Goal: Task Accomplishment & Management: Use online tool/utility

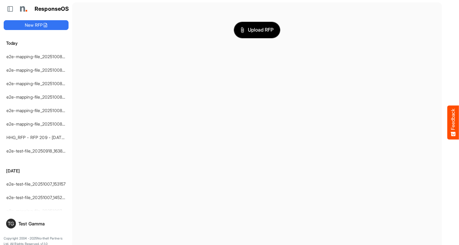
click at [257, 30] on span "Upload RFP" at bounding box center [256, 30] width 33 height 8
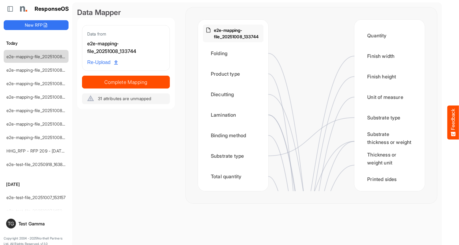
click at [235, 53] on div "Folding" at bounding box center [233, 53] width 61 height 19
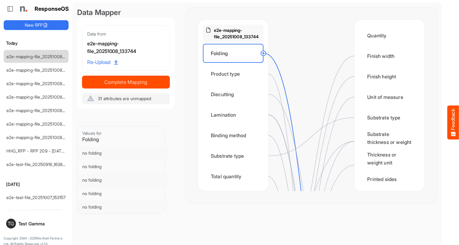
scroll to position [306, 0]
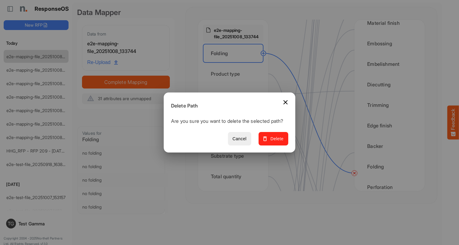
click at [275, 142] on span "Delete" at bounding box center [273, 139] width 20 height 8
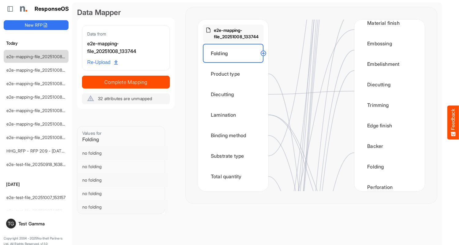
click at [235, 74] on div "Product type" at bounding box center [233, 73] width 61 height 19
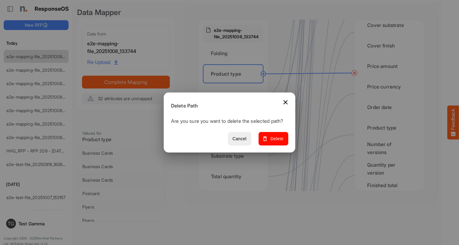
scroll to position [795, 0]
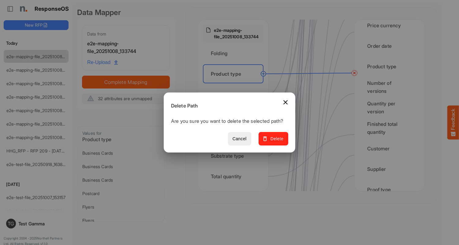
click at [275, 142] on span "Delete" at bounding box center [273, 139] width 20 height 8
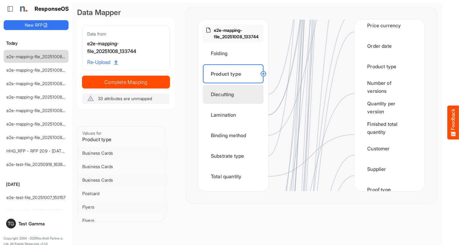
click at [235, 94] on div "Diecutting" at bounding box center [233, 94] width 61 height 19
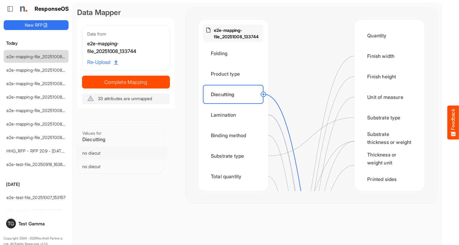
scroll to position [245, 0]
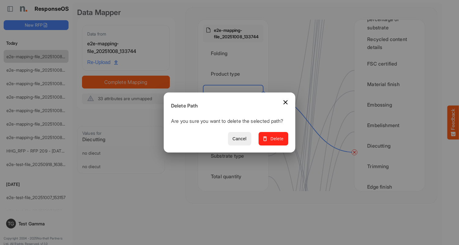
click at [275, 142] on span "Delete" at bounding box center [273, 139] width 20 height 8
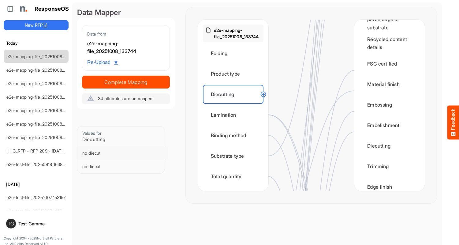
click at [235, 115] on div "Lamination" at bounding box center [233, 114] width 61 height 19
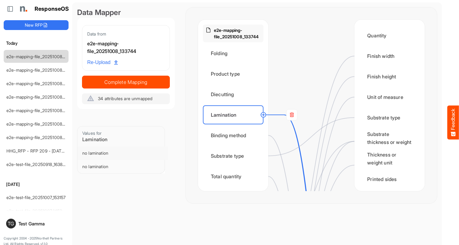
click at [291, 115] on rect at bounding box center [291, 114] width 11 height 11
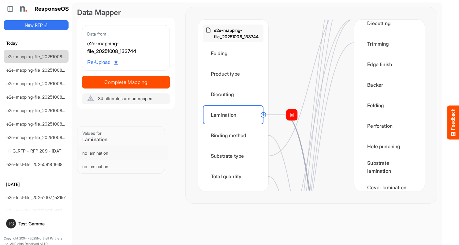
scroll to position [428, 0]
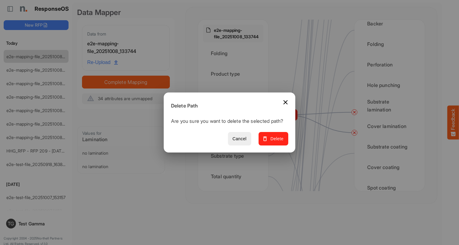
click at [275, 142] on span "Delete" at bounding box center [273, 139] width 20 height 8
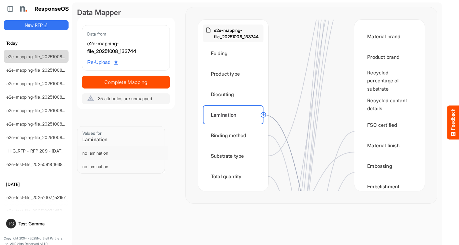
scroll to position [367, 0]
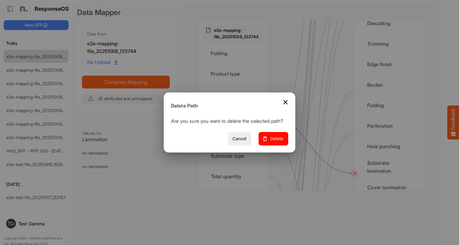
click at [275, 142] on span "Delete" at bounding box center [273, 139] width 20 height 8
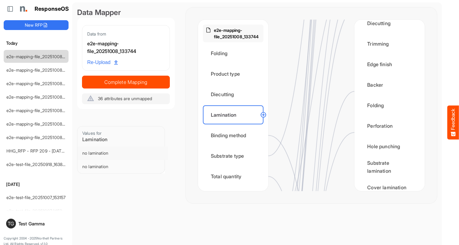
click at [235, 135] on div "Binding method" at bounding box center [233, 135] width 61 height 19
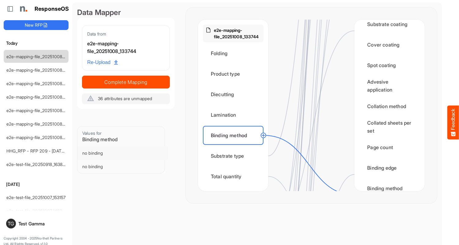
scroll to position [612, 0]
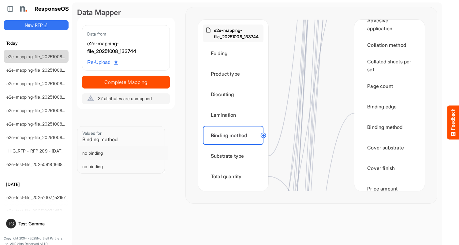
click at [235, 156] on div "Substrate type" at bounding box center [233, 155] width 61 height 19
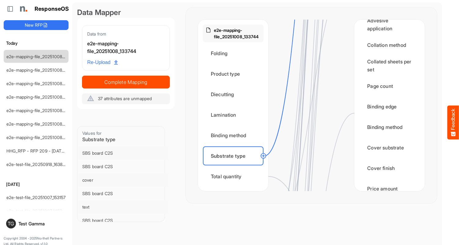
scroll to position [0, 0]
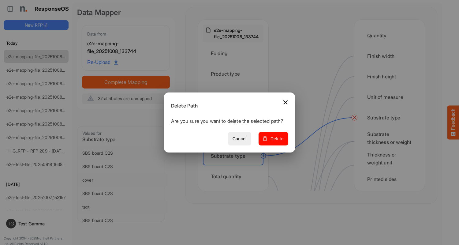
click at [275, 142] on span "Delete" at bounding box center [273, 139] width 20 height 8
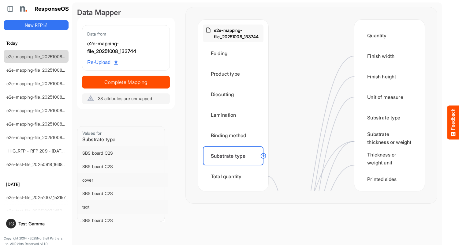
click at [235, 176] on div "Total quantity" at bounding box center [233, 176] width 61 height 19
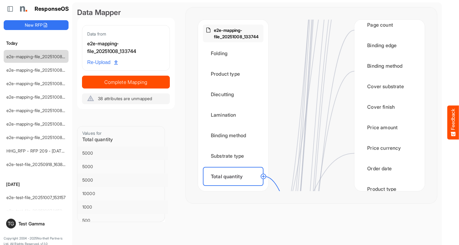
scroll to position [795, 0]
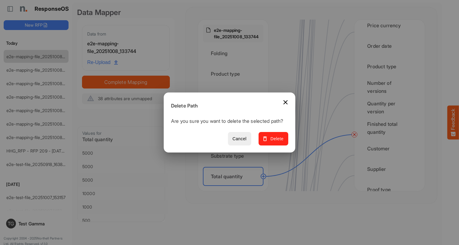
click at [275, 142] on span "Delete" at bounding box center [273, 139] width 20 height 8
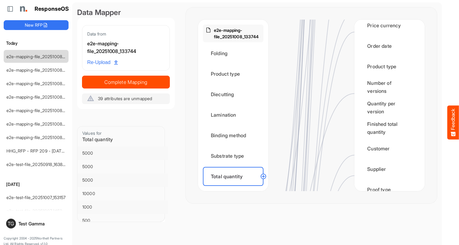
click at [235, 187] on div "Flat size width" at bounding box center [233, 196] width 61 height 19
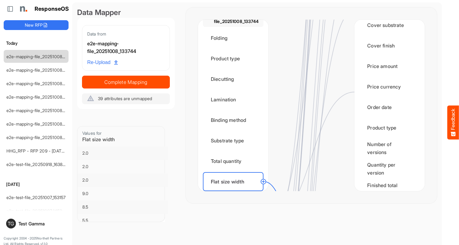
scroll to position [917, 0]
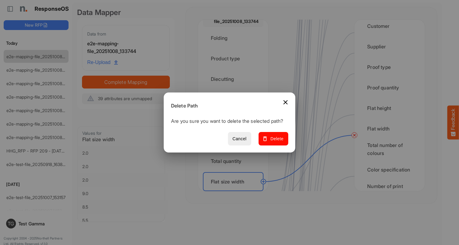
click at [275, 142] on span "Delete" at bounding box center [273, 139] width 20 height 8
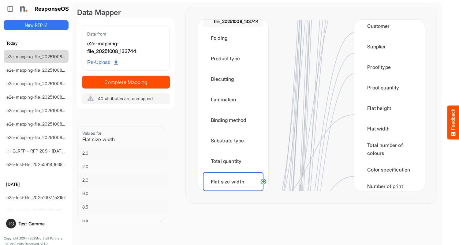
click at [235, 192] on div "Flat size height" at bounding box center [233, 201] width 61 height 19
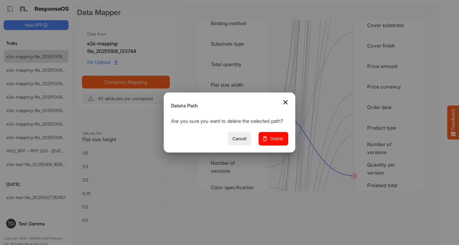
scroll to position [856, 0]
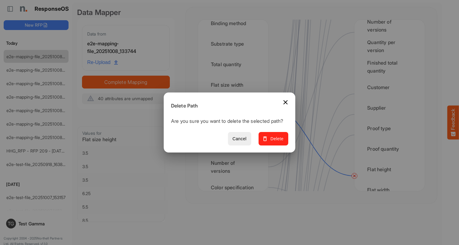
click at [275, 142] on span "Delete" at bounding box center [273, 139] width 20 height 8
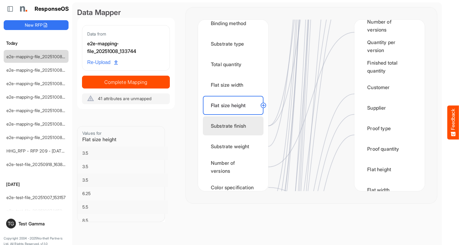
click at [235, 126] on div "Substrate finish" at bounding box center [233, 125] width 61 height 19
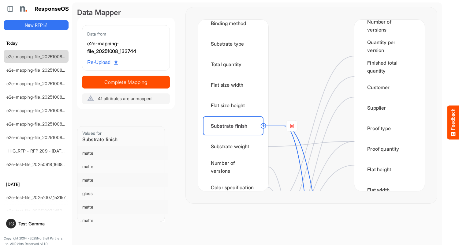
scroll to position [0, 0]
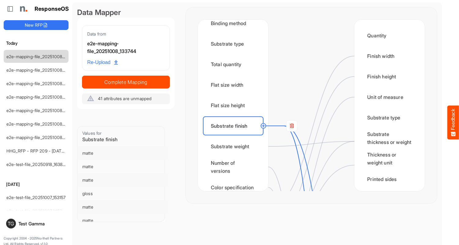
click at [291, 126] on rect at bounding box center [291, 125] width 11 height 11
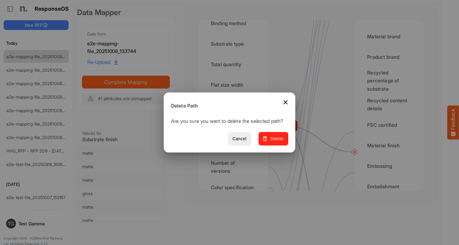
click at [275, 142] on span "Delete" at bounding box center [273, 139] width 20 height 8
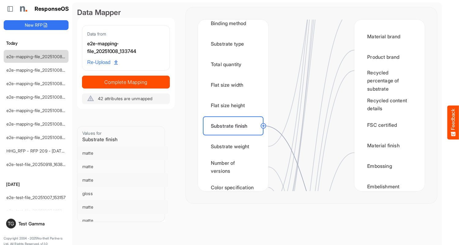
scroll to position [428, 0]
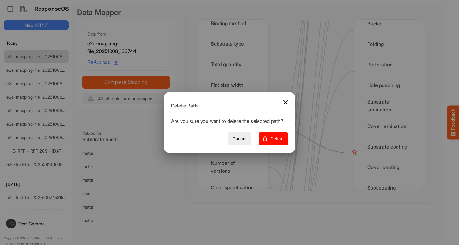
click at [275, 142] on span "Delete" at bounding box center [273, 139] width 20 height 8
click at [235, 146] on div "Substrate weight" at bounding box center [233, 146] width 61 height 19
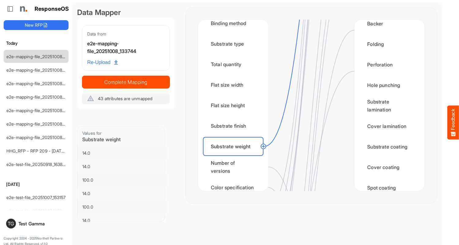
scroll to position [0, 0]
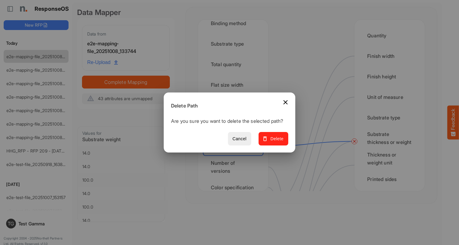
click at [275, 142] on span "Delete" at bounding box center [273, 139] width 20 height 8
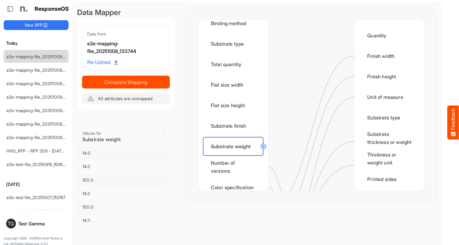
click at [235, 167] on div "Number of versions" at bounding box center [233, 166] width 61 height 19
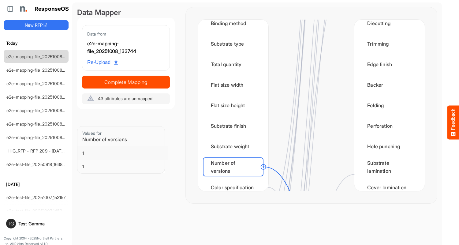
scroll to position [734, 0]
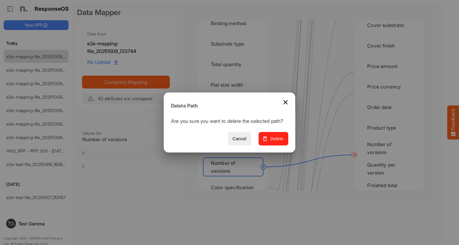
click at [275, 142] on span "Delete" at bounding box center [273, 139] width 20 height 8
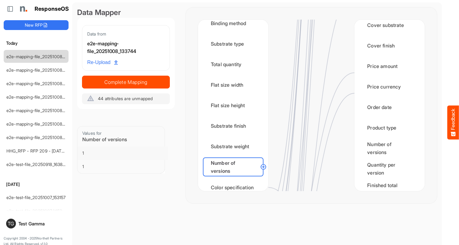
click at [235, 181] on div "Color specification" at bounding box center [233, 187] width 61 height 19
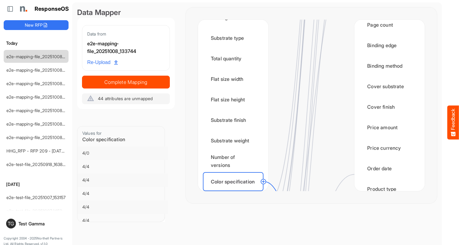
scroll to position [978, 0]
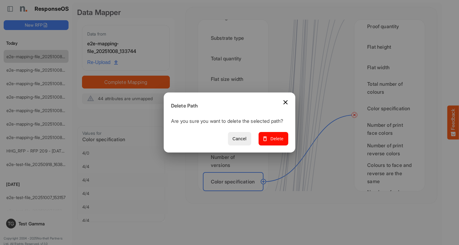
click at [275, 142] on span "Delete" at bounding box center [273, 139] width 20 height 8
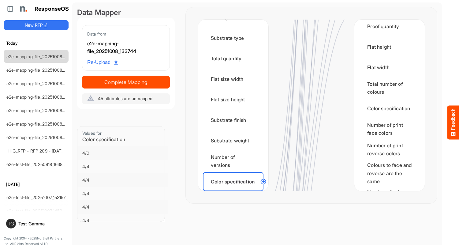
click at [235, 192] on div "Finished size width" at bounding box center [233, 201] width 61 height 19
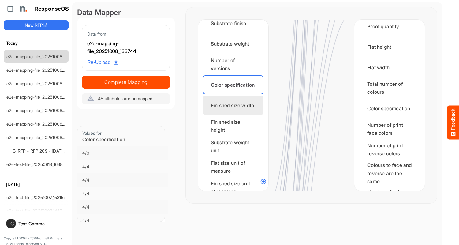
scroll to position [0, 0]
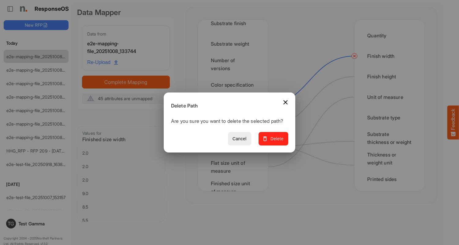
click at [275, 142] on span "Delete" at bounding box center [273, 139] width 20 height 8
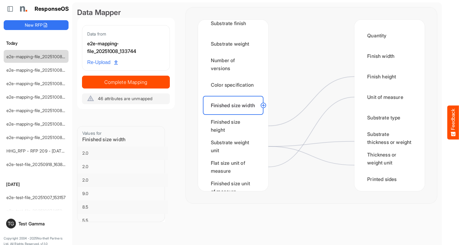
click at [235, 126] on div "Finished size height" at bounding box center [233, 125] width 61 height 19
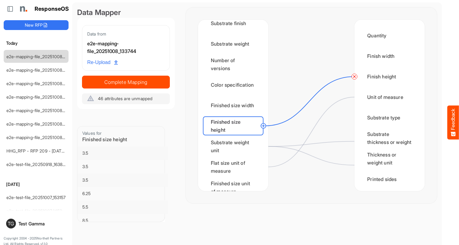
click at [354, 76] on circle at bounding box center [353, 76] width 7 height 7
click at [235, 146] on div "Substrate weight unit" at bounding box center [233, 146] width 61 height 19
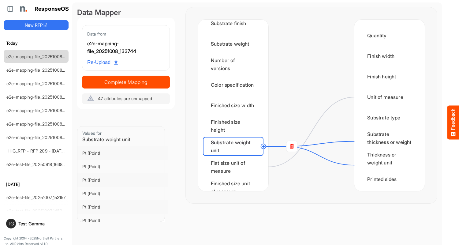
click at [291, 146] on rect at bounding box center [291, 146] width 11 height 11
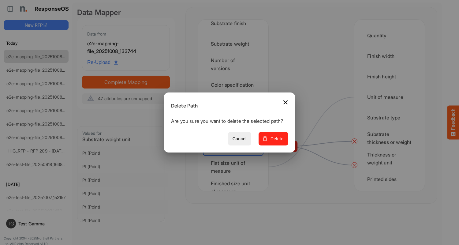
click at [275, 142] on span "Delete" at bounding box center [273, 139] width 20 height 8
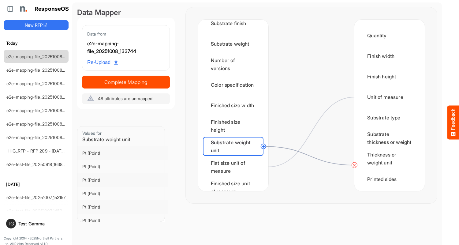
click at [354, 165] on circle at bounding box center [353, 164] width 7 height 7
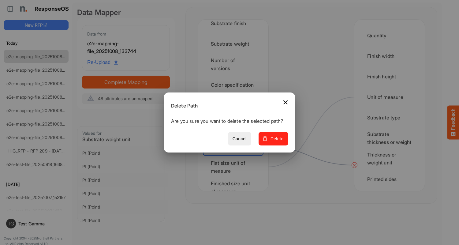
click at [275, 142] on span "Delete" at bounding box center [273, 139] width 20 height 8
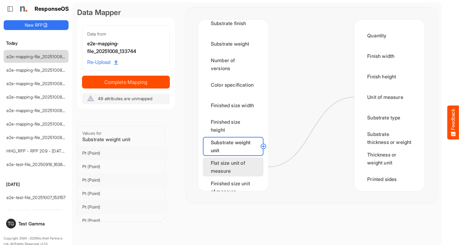
click at [235, 167] on div "Flat size unit of measure" at bounding box center [233, 166] width 61 height 19
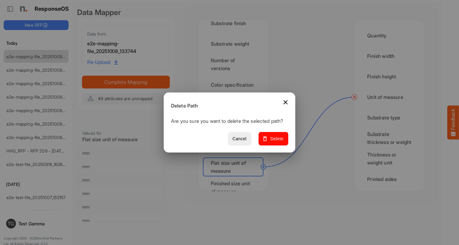
click at [275, 142] on span "Delete" at bounding box center [273, 139] width 20 height 8
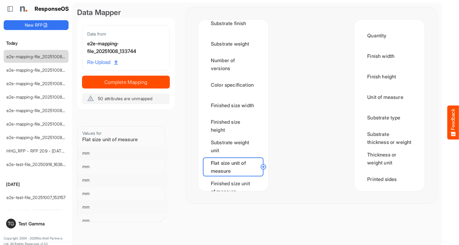
click at [235, 181] on div "Finished size unit of measure" at bounding box center [233, 187] width 61 height 19
click at [235, 198] on div "Min CPP" at bounding box center [233, 207] width 61 height 19
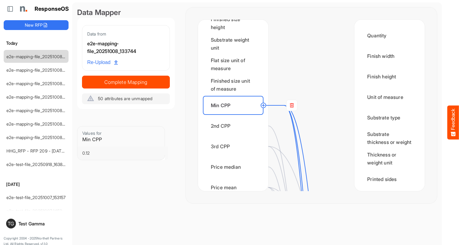
click at [291, 105] on rect at bounding box center [291, 105] width 11 height 11
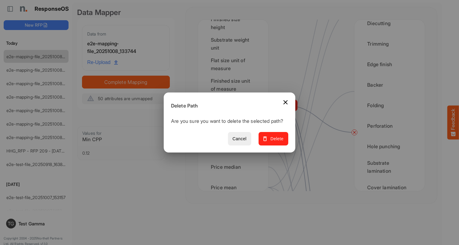
click at [275, 142] on span "Delete" at bounding box center [273, 139] width 20 height 8
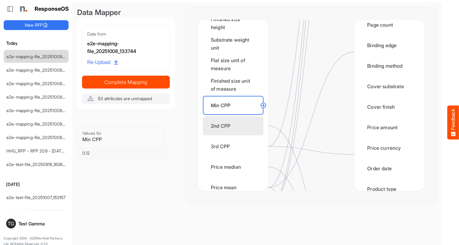
click at [235, 126] on div "2nd CPP" at bounding box center [233, 125] width 61 height 19
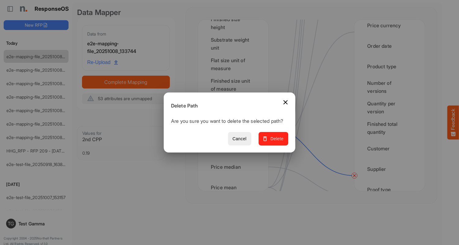
click at [275, 142] on span "Delete" at bounding box center [273, 139] width 20 height 8
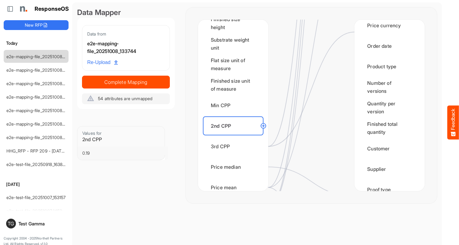
click at [235, 146] on div "3rd CPP" at bounding box center [233, 146] width 61 height 19
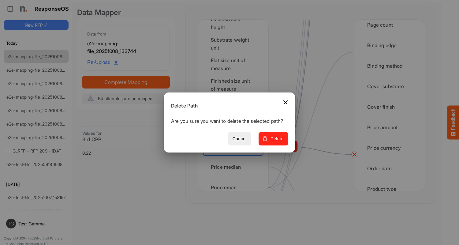
click at [275, 142] on span "Delete" at bounding box center [273, 139] width 20 height 8
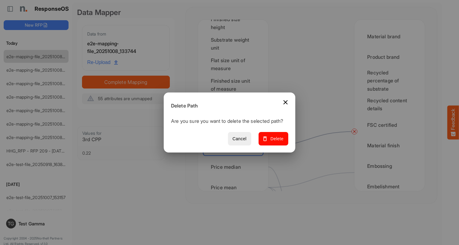
click at [275, 142] on span "Delete" at bounding box center [273, 139] width 20 height 8
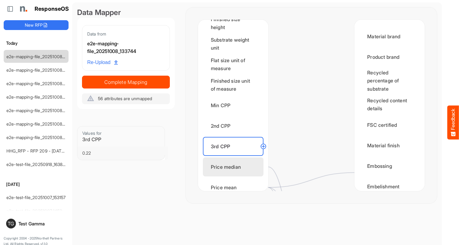
click at [235, 167] on div "Price median" at bounding box center [233, 166] width 61 height 19
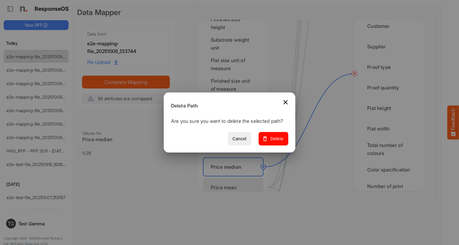
click at [275, 142] on span "Delete" at bounding box center [273, 139] width 20 height 8
click at [235, 181] on div "Price mean" at bounding box center [233, 187] width 61 height 19
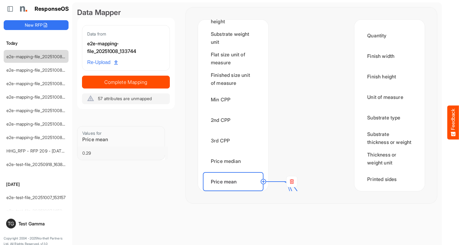
click at [291, 181] on rect at bounding box center [291, 181] width 11 height 11
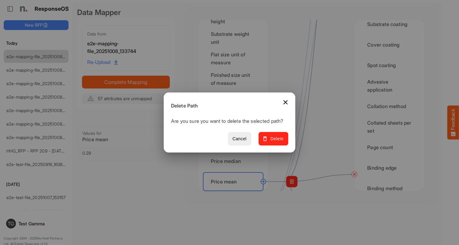
click at [275, 142] on span "Delete" at bounding box center [273, 139] width 20 height 8
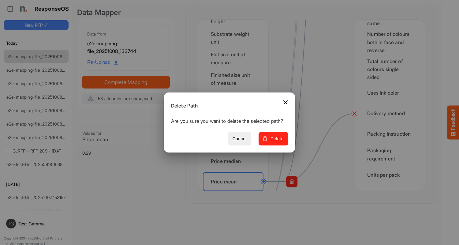
click at [275, 142] on span "Delete" at bounding box center [273, 139] width 20 height 8
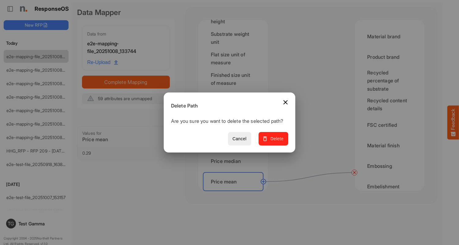
click at [275, 142] on span "Delete" at bounding box center [273, 139] width 20 height 8
click at [235, 192] on div "Order count" at bounding box center [233, 201] width 61 height 19
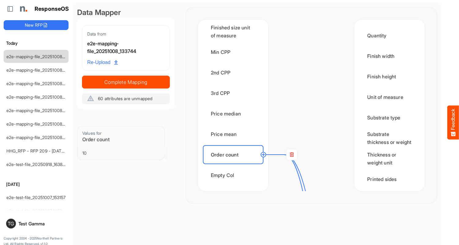
click at [291, 154] on rect at bounding box center [291, 154] width 11 height 11
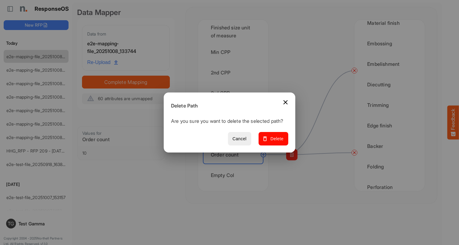
click at [275, 142] on span "Delete" at bounding box center [273, 139] width 20 height 8
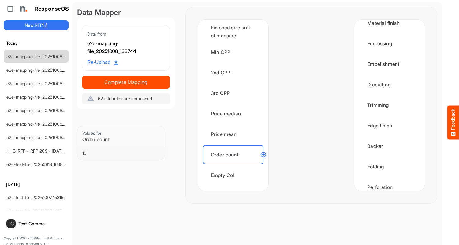
click at [235, 175] on div "Empty Col" at bounding box center [233, 174] width 61 height 19
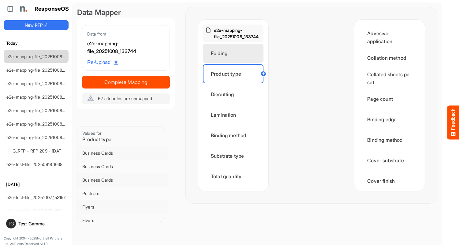
click at [235, 53] on div "Folding" at bounding box center [233, 53] width 61 height 19
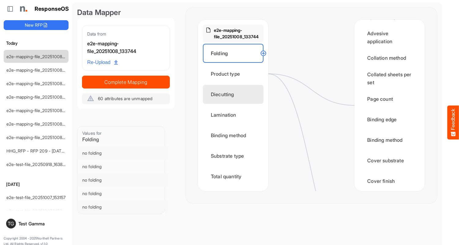
click at [263, 53] on circle at bounding box center [263, 53] width 7 height 7
click at [235, 94] on div "Diecutting" at bounding box center [233, 94] width 61 height 19
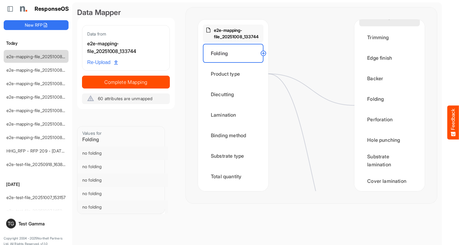
click at [387, 26] on div "Diecutting" at bounding box center [389, 16] width 61 height 19
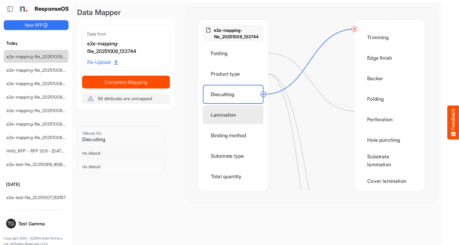
click at [235, 115] on div "Lamination" at bounding box center [233, 114] width 61 height 19
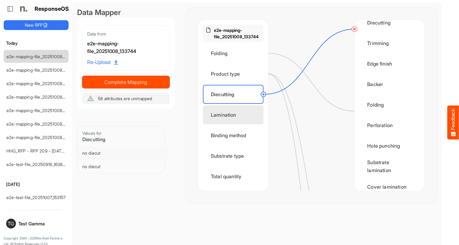
click at [387, 172] on div "Substrate lamination" at bounding box center [389, 166] width 61 height 19
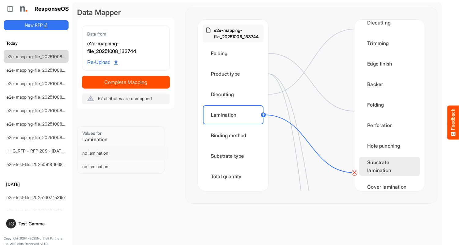
click at [387, 181] on div "Cover lamination" at bounding box center [389, 186] width 61 height 19
click at [235, 135] on div "Binding method" at bounding box center [233, 135] width 61 height 19
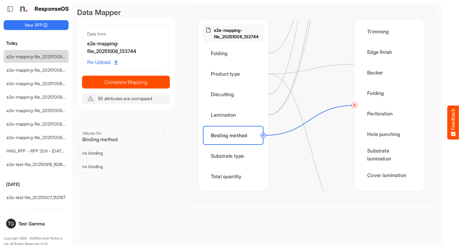
click at [235, 156] on div "Substrate type" at bounding box center [233, 155] width 61 height 19
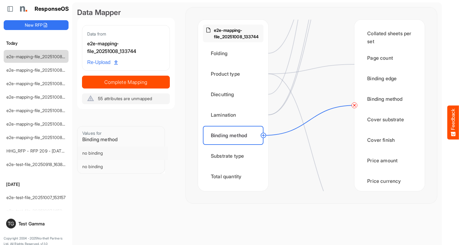
click at [235, 176] on div "Total quantity" at bounding box center [233, 176] width 61 height 19
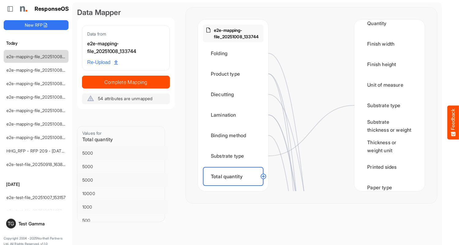
click at [263, 176] on circle at bounding box center [263, 175] width 7 height 7
click at [387, 29] on div "Quantity" at bounding box center [389, 23] width 61 height 19
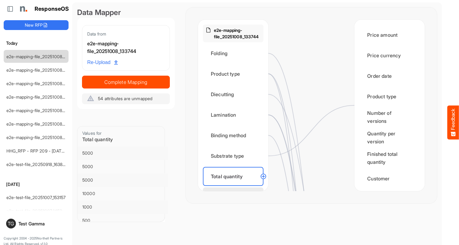
click at [235, 187] on div "Flat size width" at bounding box center [233, 196] width 61 height 19
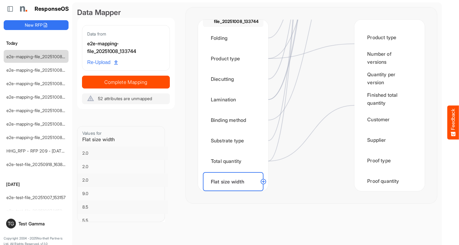
click at [263, 181] on circle at bounding box center [263, 181] width 7 height 7
click at [387, 212] on div "Flat width" at bounding box center [389, 221] width 61 height 19
click at [235, 192] on div "Flat size height" at bounding box center [233, 201] width 61 height 19
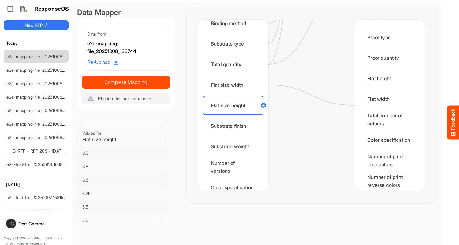
click at [387, 84] on div "Flat height" at bounding box center [389, 78] width 61 height 19
click at [235, 126] on div "Substrate finish" at bounding box center [233, 125] width 61 height 19
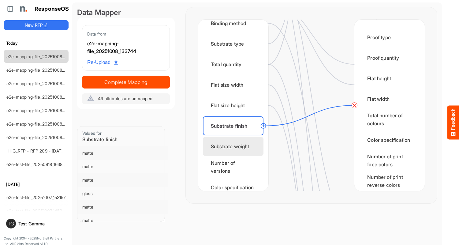
click at [235, 146] on div "Substrate weight" at bounding box center [233, 146] width 61 height 19
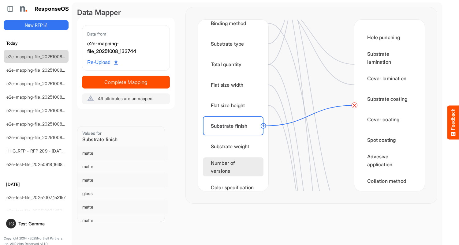
click at [235, 167] on div "Number of versions" at bounding box center [233, 166] width 61 height 19
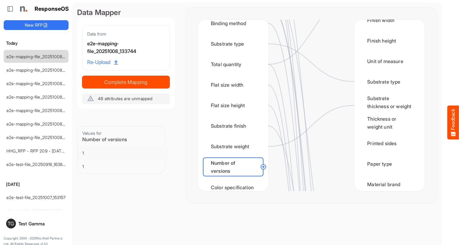
click at [263, 167] on circle at bounding box center [263, 166] width 7 height 7
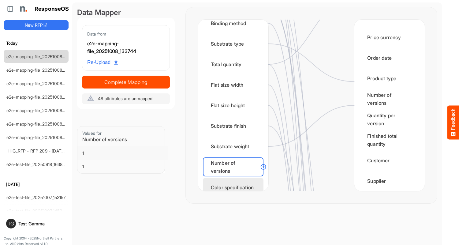
click at [235, 181] on div "Color specification" at bounding box center [233, 187] width 61 height 19
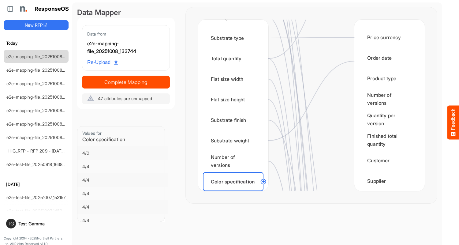
click at [263, 181] on circle at bounding box center [263, 181] width 7 height 7
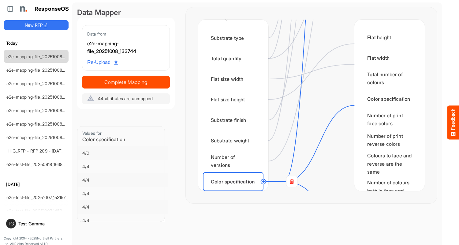
click at [235, 192] on div "Finished size width" at bounding box center [233, 201] width 61 height 19
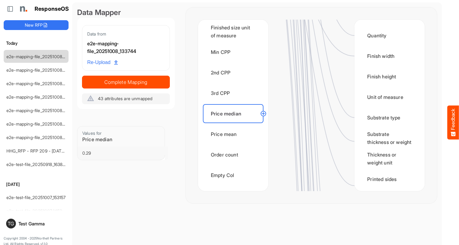
click at [263, 113] on circle at bounding box center [263, 113] width 7 height 7
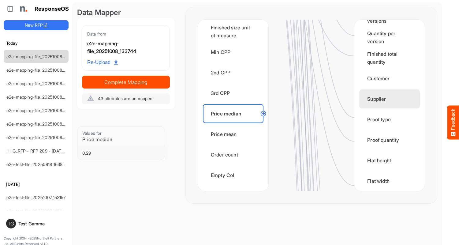
click at [387, 181] on div "Flat width" at bounding box center [389, 180] width 61 height 19
